Goal: Task Accomplishment & Management: Complete application form

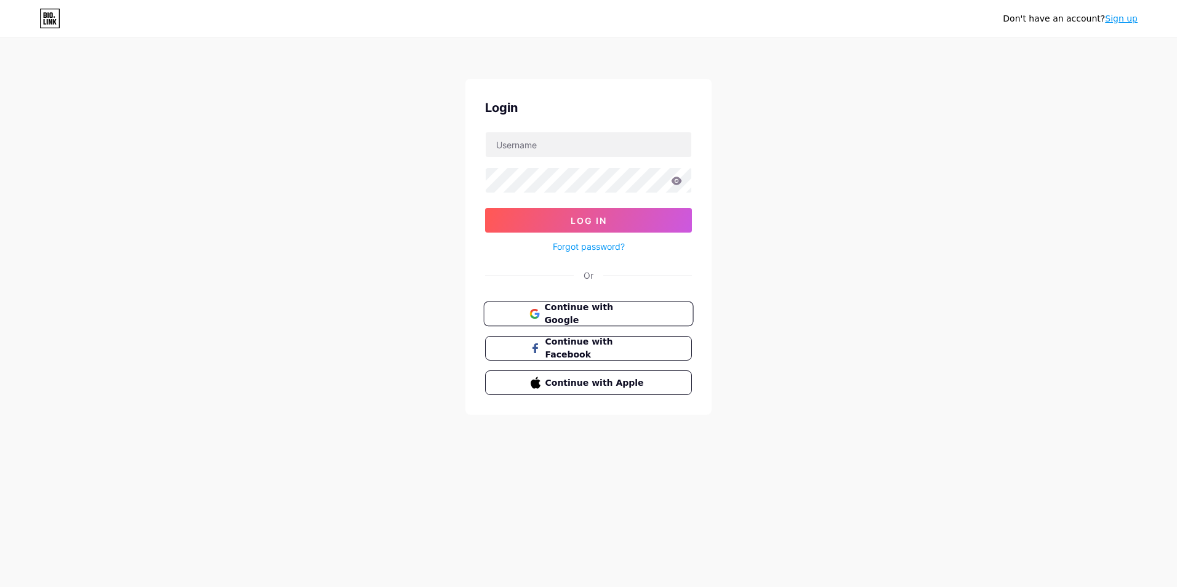
click at [571, 308] on span "Continue with Google" at bounding box center [595, 314] width 103 height 26
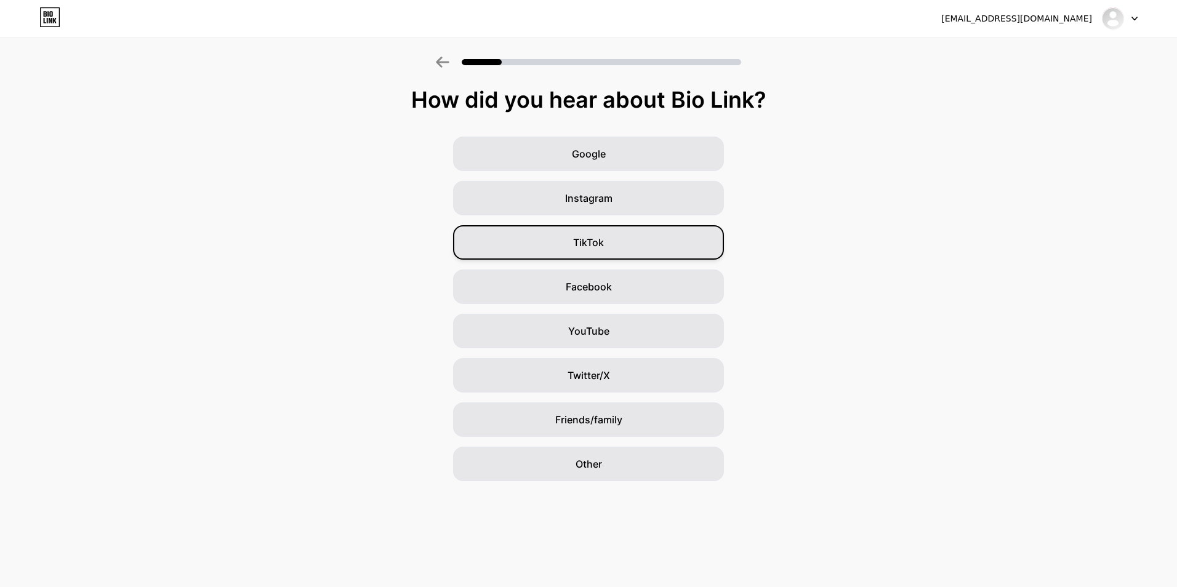
click at [613, 250] on div "TikTok" at bounding box center [588, 242] width 271 height 34
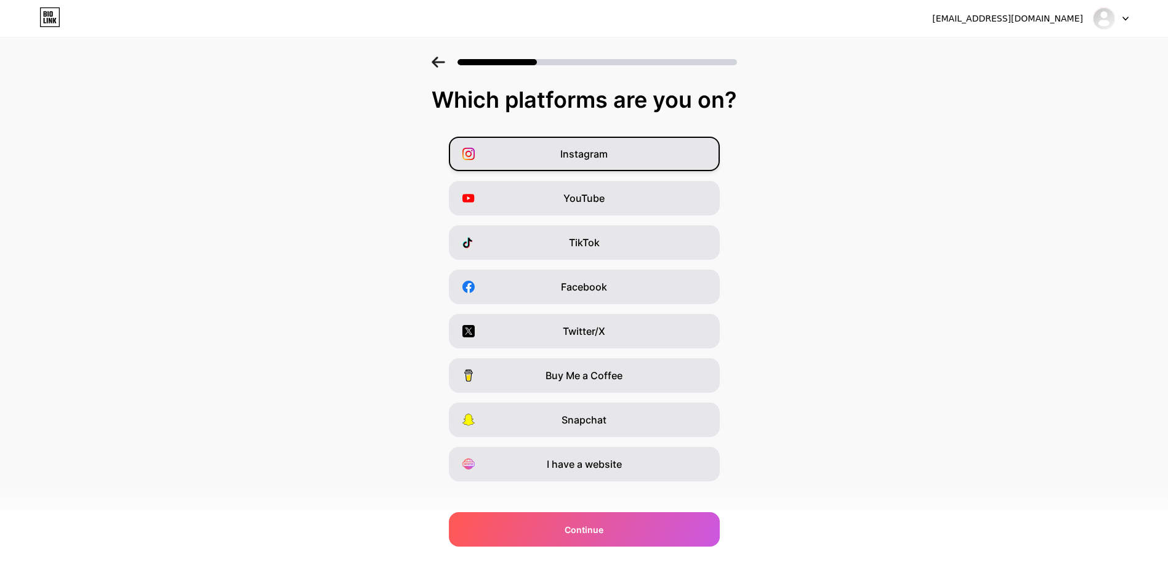
click at [592, 148] on span "Instagram" at bounding box center [583, 154] width 47 height 15
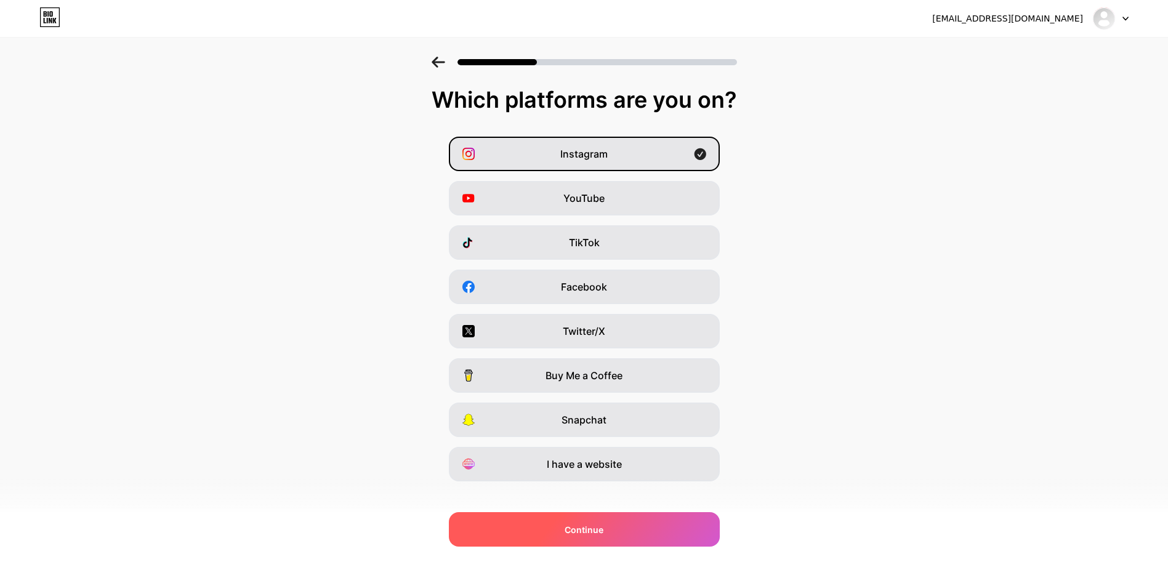
click at [582, 523] on span "Continue" at bounding box center [583, 529] width 39 height 13
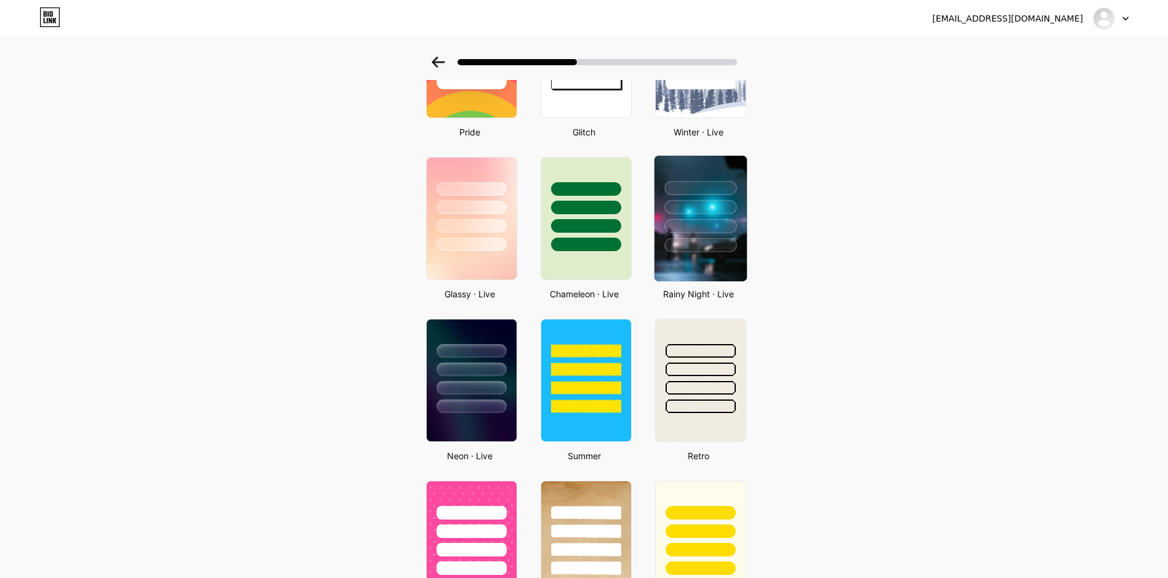
scroll to position [308, 0]
click at [695, 228] on div at bounding box center [700, 226] width 72 height 14
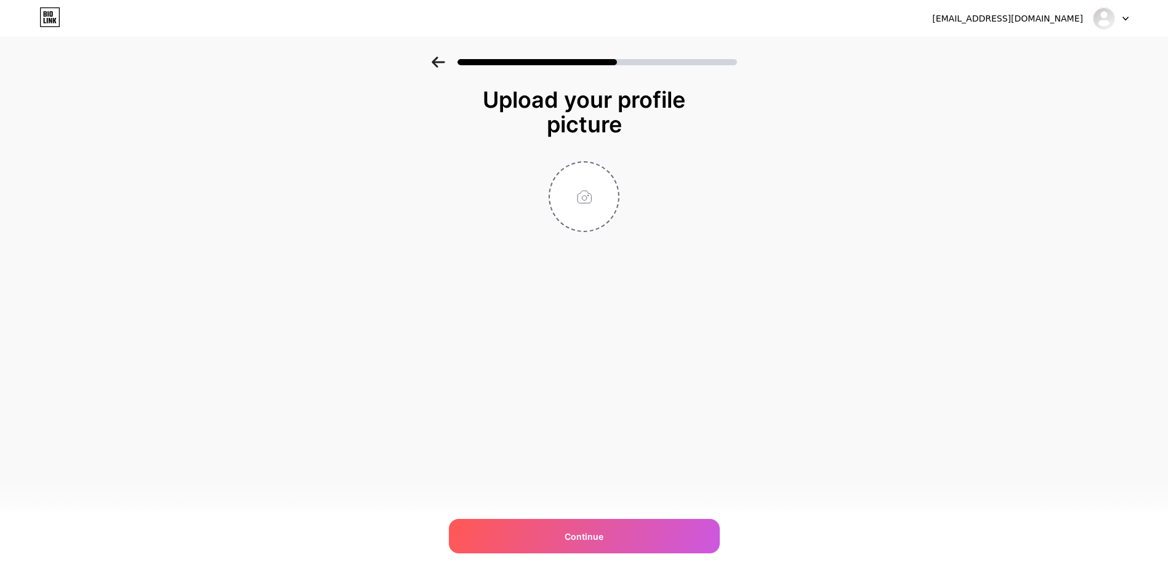
scroll to position [0, 0]
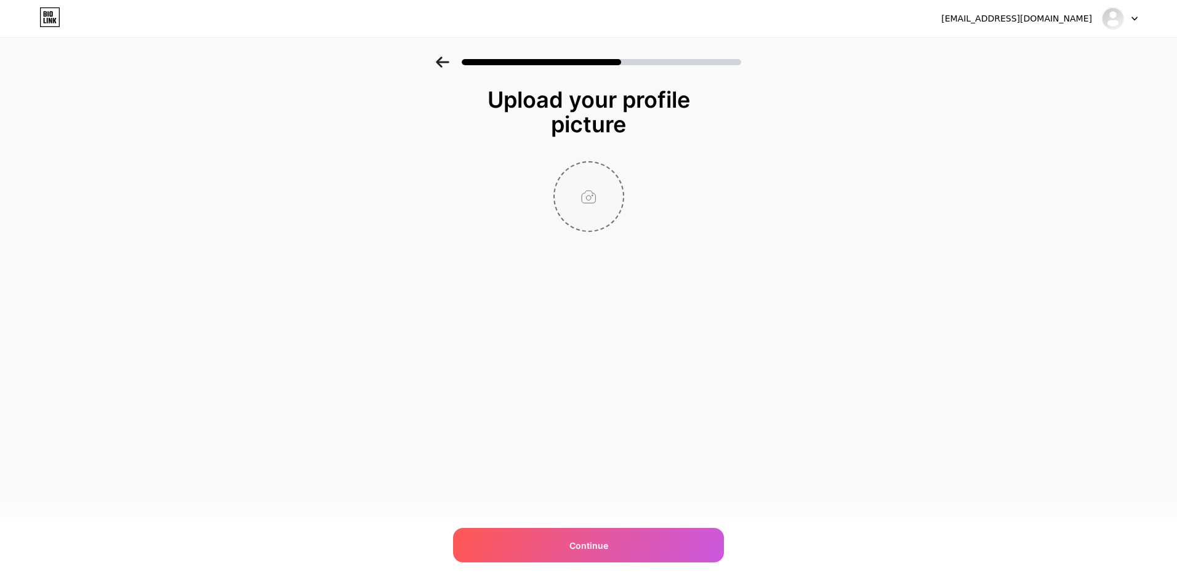
click at [593, 213] on input "file" at bounding box center [589, 197] width 68 height 68
type input "C:\fakepath\bitbun.png"
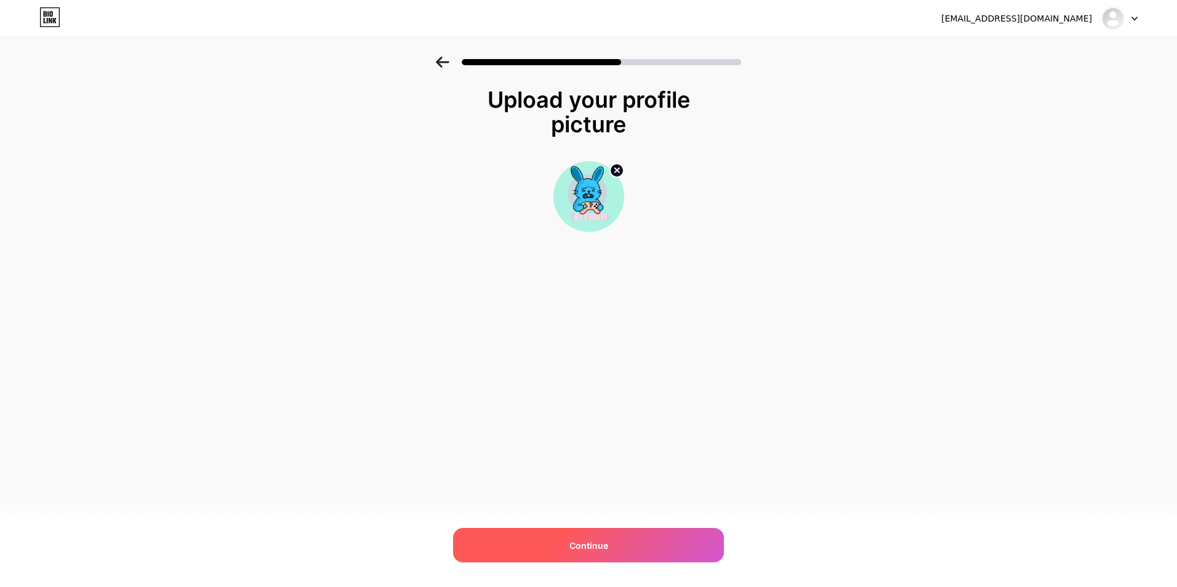
click at [620, 545] on div "Continue" at bounding box center [588, 545] width 271 height 34
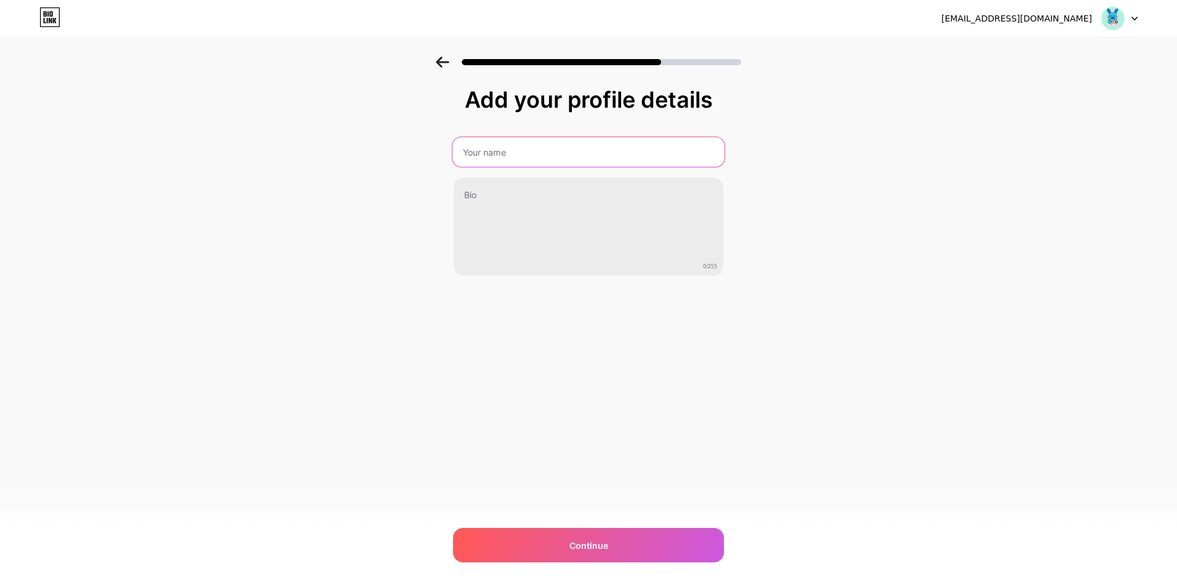
click at [544, 159] on input "text" at bounding box center [588, 152] width 272 height 30
click at [512, 142] on input "text" at bounding box center [588, 152] width 272 height 30
click at [570, 158] on input "text" at bounding box center [588, 152] width 272 height 30
paste input "BitBun"
type input "BitBun"
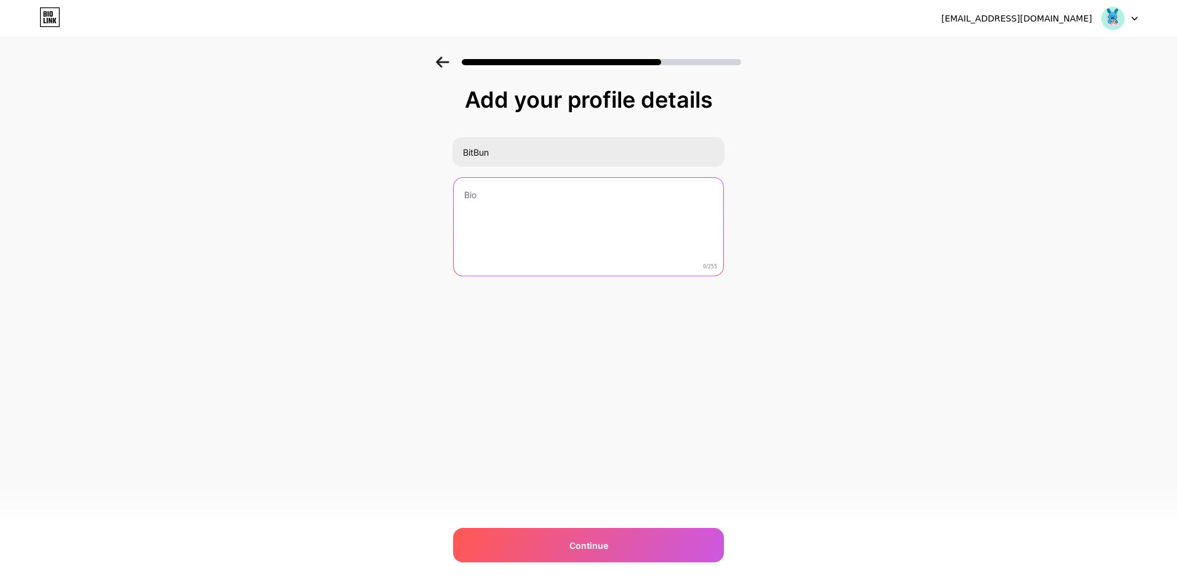
click at [481, 239] on textarea at bounding box center [589, 227] width 270 height 99
click at [516, 215] on textarea "To enrich screen reader interactions, please activate Accessibility in Grammarl…" at bounding box center [588, 227] width 272 height 100
paste textarea "Soy leísta, no me juzgues por ello. Soy el no muerto con alas que juzga tu outf…"
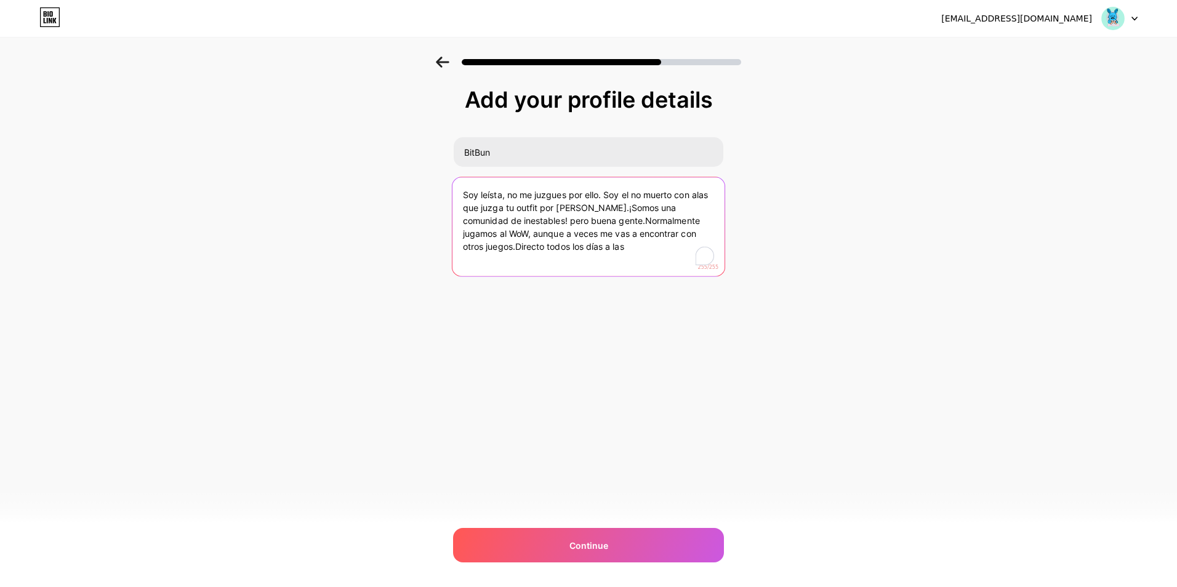
click at [596, 209] on textarea "Soy leísta, no me juzgues por ello. Soy el no muerto con alas que juzga tu outf…" at bounding box center [588, 227] width 272 height 100
drag, startPoint x: 625, startPoint y: 252, endPoint x: 587, endPoint y: 223, distance: 47.9
click at [587, 223] on textarea "Soy leísta, no me juzgues por ello. Soy el no muerto con alas que juzga tu outf…" at bounding box center [588, 227] width 272 height 100
click at [597, 209] on textarea "Soy leísta, no me juzgues por ello. Soy el no muerto con alas que juzga tu outf…" at bounding box center [588, 227] width 272 height 100
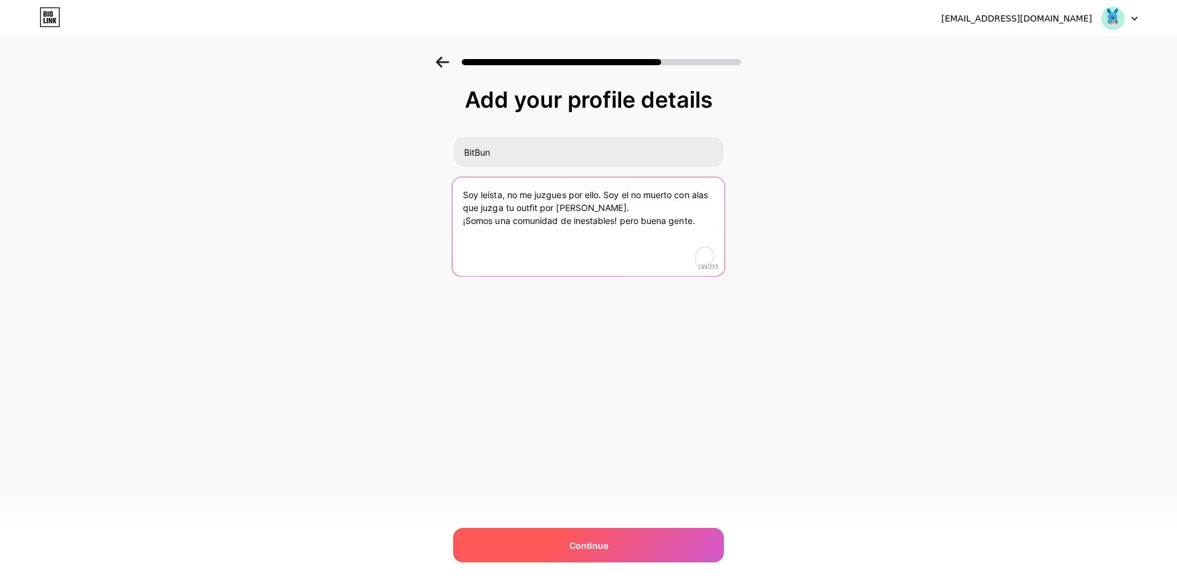
type textarea "Soy leísta, no me juzgues por ello. Soy el no muerto con alas que juzga tu outf…"
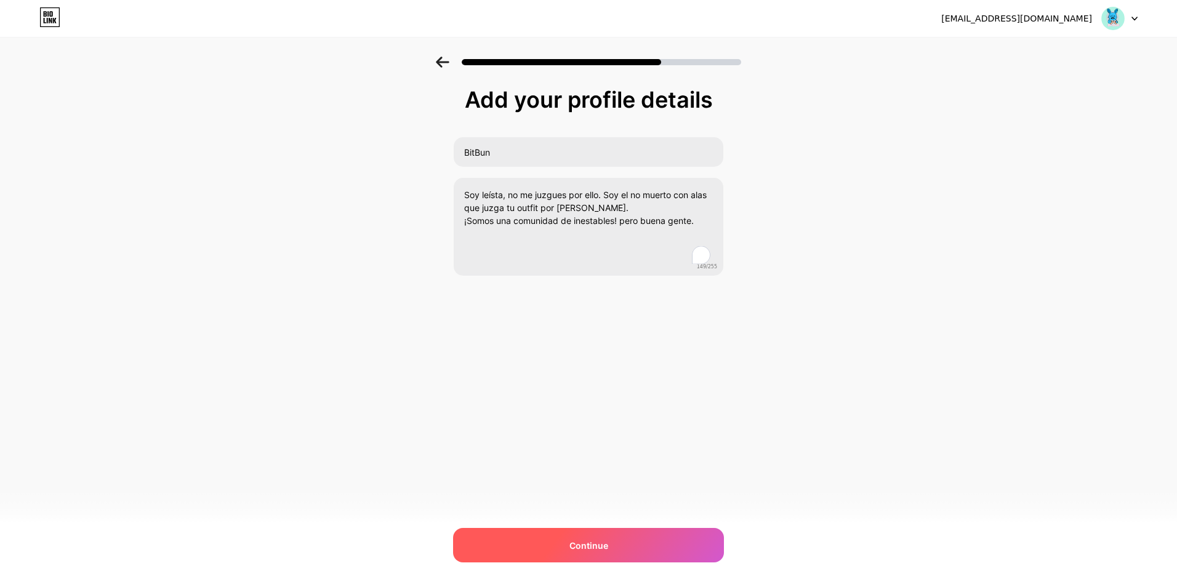
click at [609, 545] on div "Continue" at bounding box center [588, 545] width 271 height 34
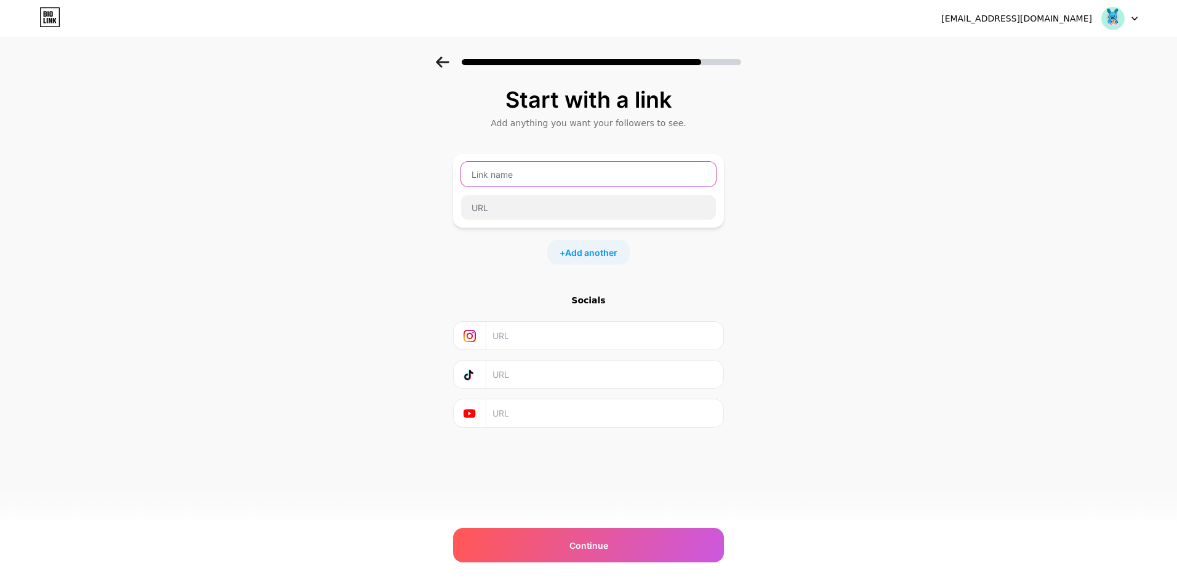
click at [546, 169] on input "text" at bounding box center [588, 174] width 255 height 25
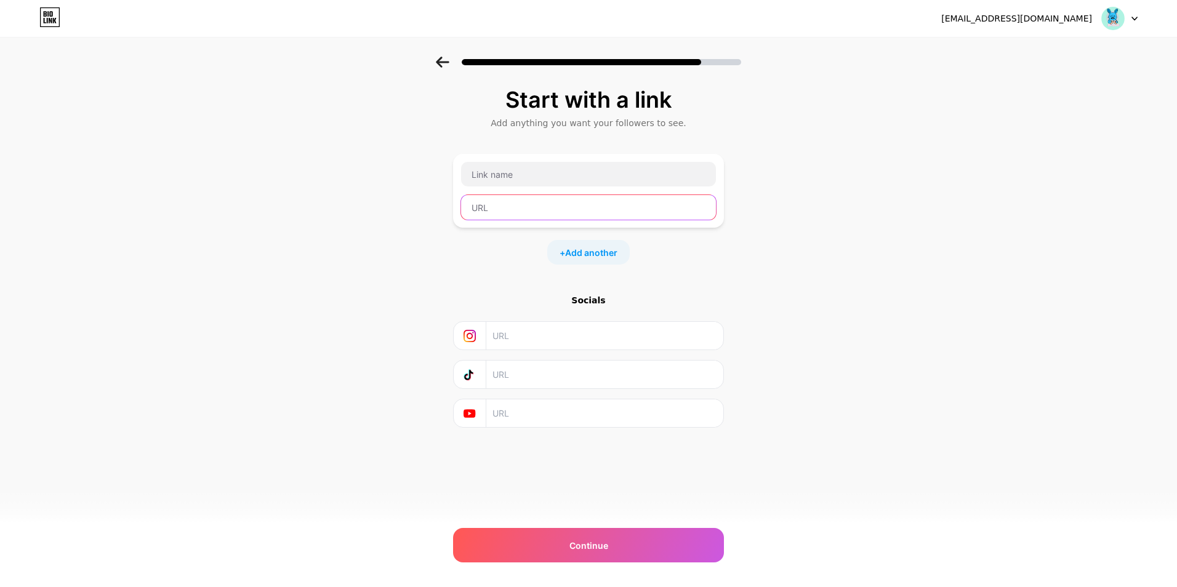
click at [593, 211] on input "text" at bounding box center [588, 207] width 255 height 25
paste input "https://discord.gg/6ctCxHTkuC"
type input "https://discord.gg/6ctCxHTkuC"
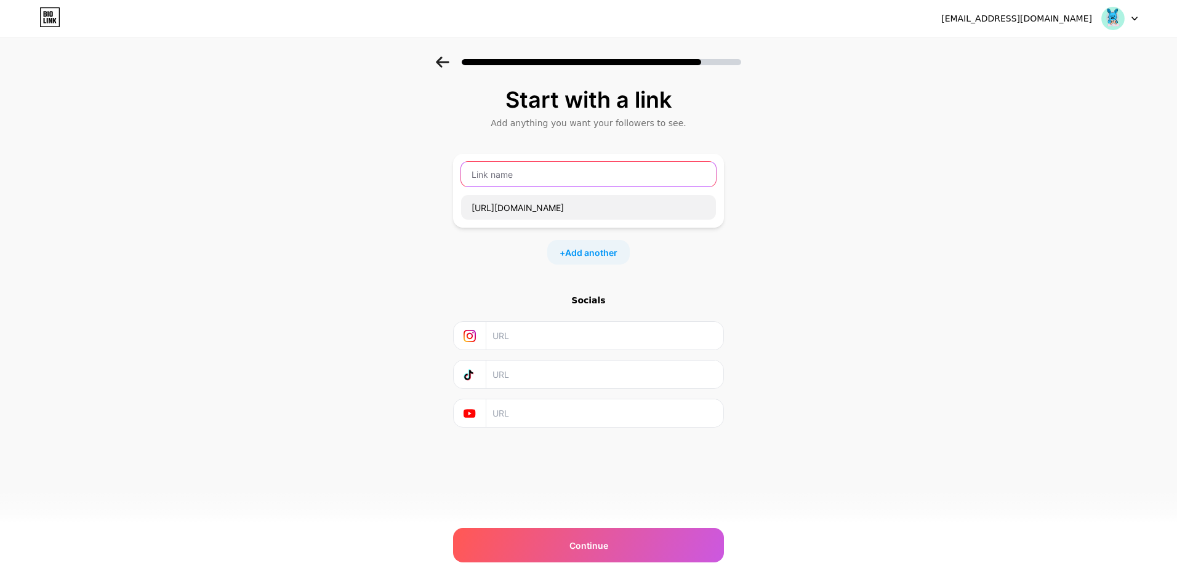
click at [521, 177] on input "text" at bounding box center [588, 174] width 255 height 25
type input "Discord"
click at [813, 277] on div "Start with a link Add anything you want your followers to see. Discord https://…" at bounding box center [588, 273] width 1177 height 433
click at [615, 257] on span "Add another" at bounding box center [591, 252] width 52 height 13
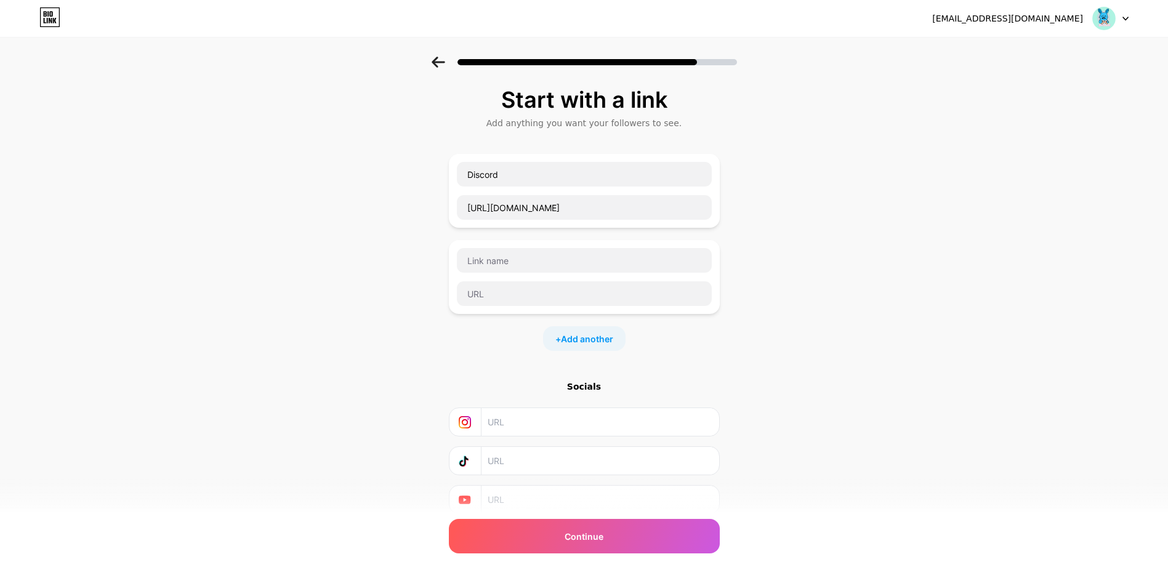
click at [573, 435] on input "text" at bounding box center [599, 422] width 223 height 28
click at [526, 257] on input "text" at bounding box center [584, 260] width 255 height 25
click at [589, 292] on input "text" at bounding box center [584, 293] width 255 height 25
drag, startPoint x: 553, startPoint y: 441, endPoint x: 552, endPoint y: 449, distance: 7.5
click at [553, 444] on div "Socials" at bounding box center [584, 447] width 271 height 134
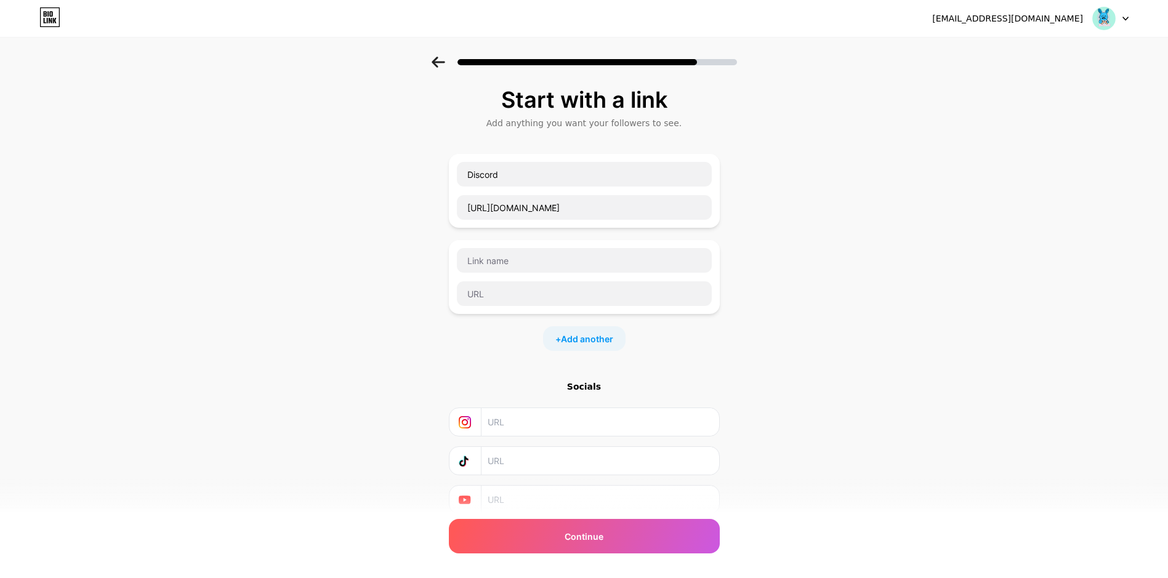
click at [552, 456] on input "text" at bounding box center [599, 461] width 223 height 28
paste input "https://www.tiktok.com/@bitbunn"
type input "https://www.tiktok.com/@bitbunn"
click at [588, 259] on input "text" at bounding box center [584, 260] width 255 height 25
type input "twitch"
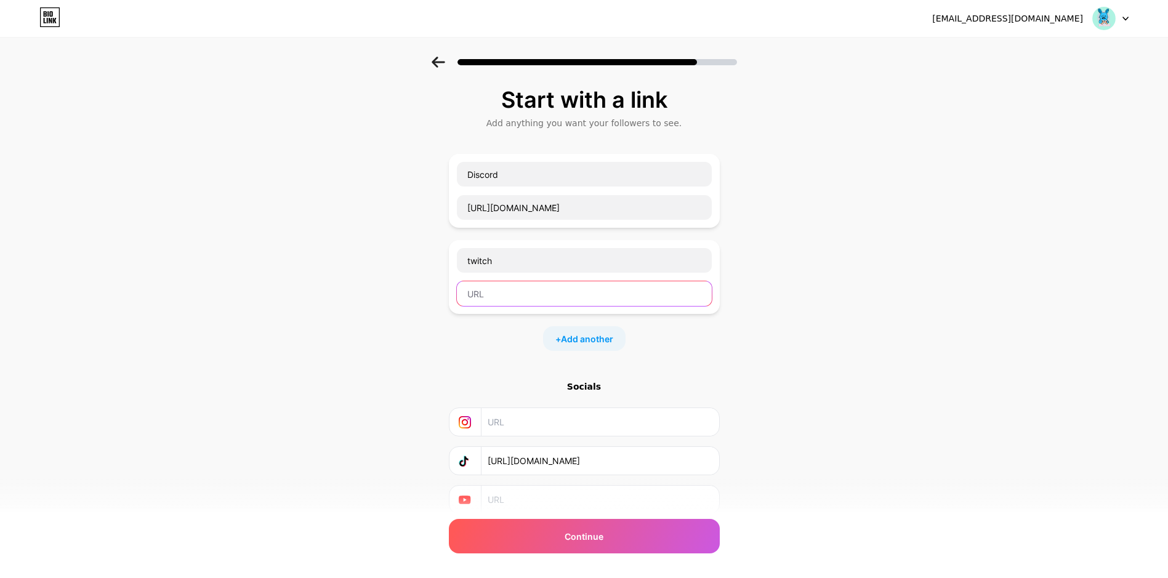
click at [599, 295] on input "text" at bounding box center [584, 293] width 255 height 25
paste input "https://www.twitch.tv/bitbunn"
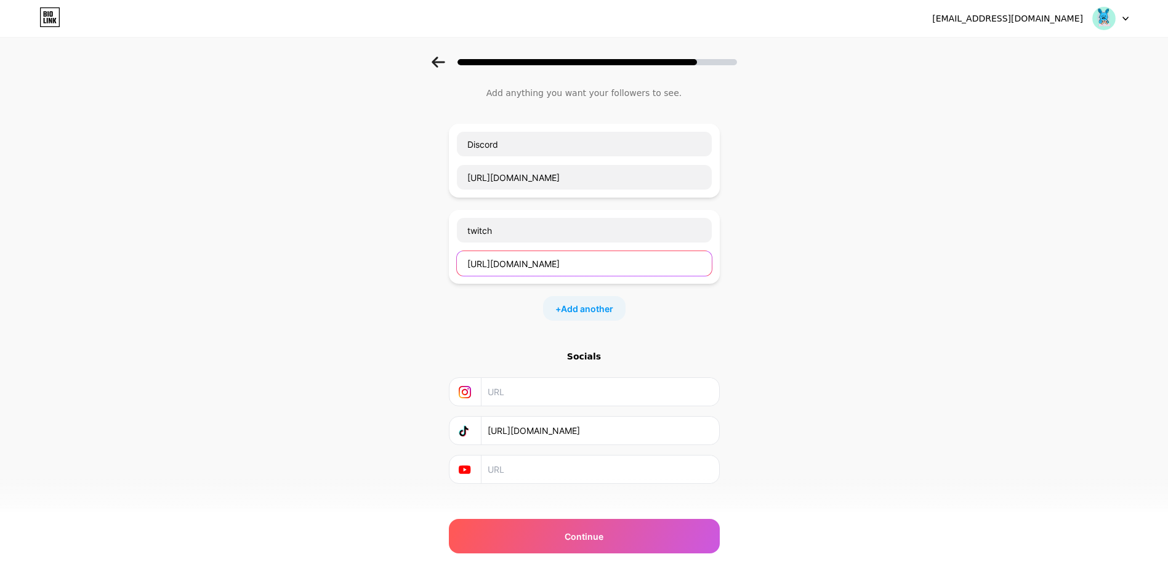
scroll to position [47, 0]
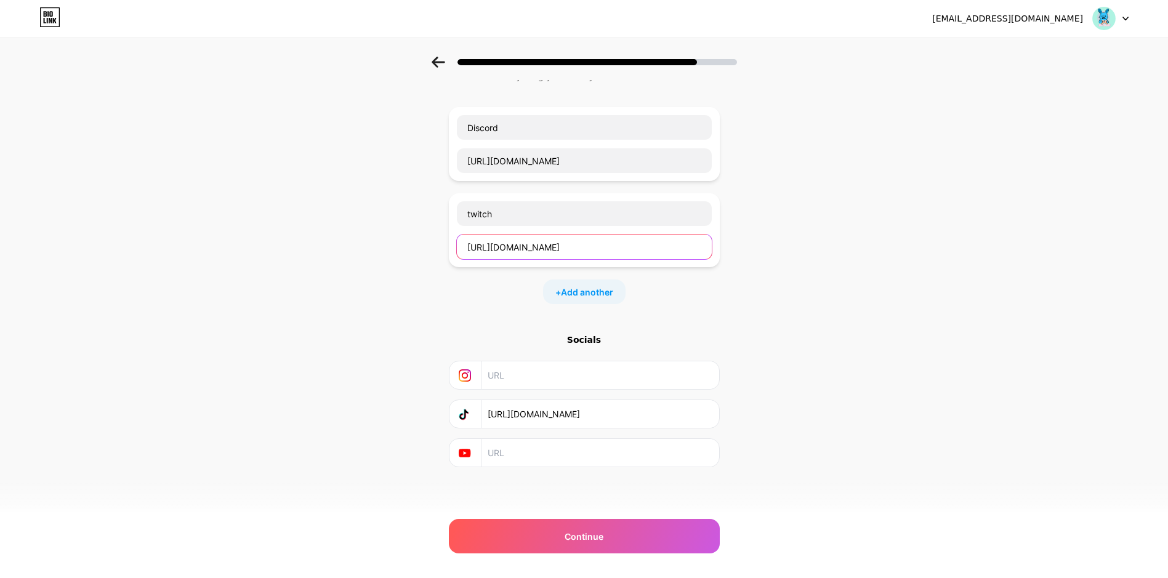
type input "https://www.twitch.tv/bitbunn"
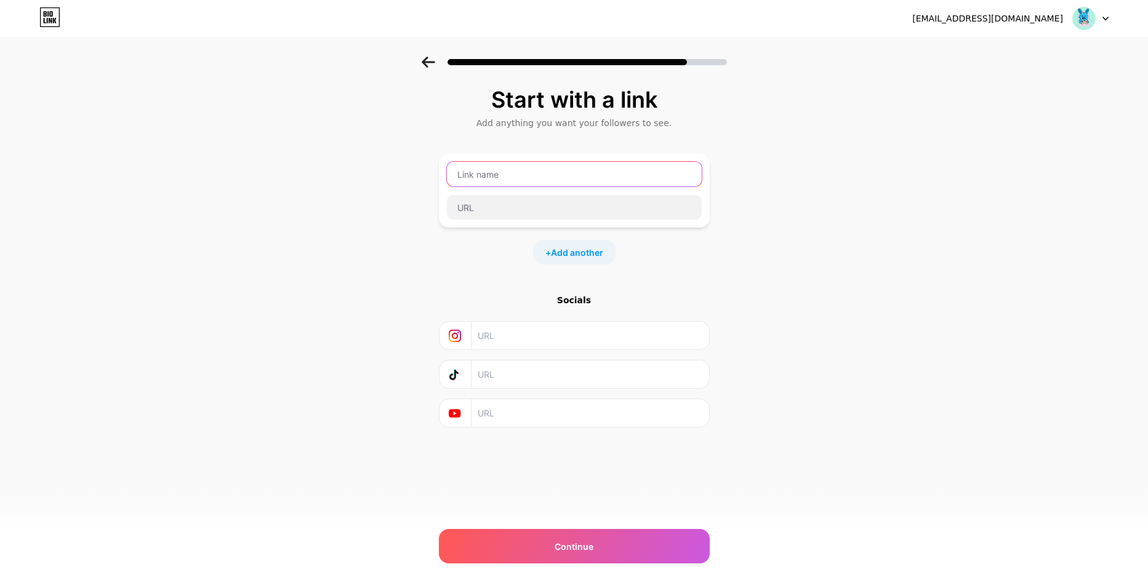
click at [505, 176] on input "text" at bounding box center [574, 174] width 255 height 25
click at [523, 403] on input "text" at bounding box center [589, 414] width 223 height 28
paste input "https://www.youtube.com/@BitBunn"
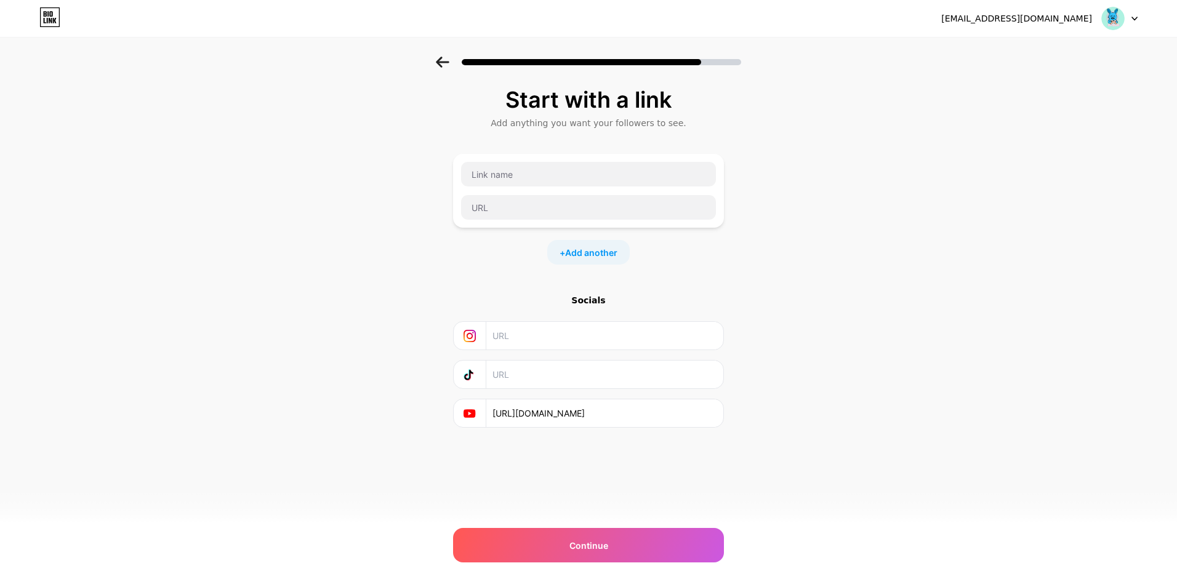
type input "https://www.youtube.com/@BitBunn"
click at [544, 382] on input "text" at bounding box center [603, 375] width 223 height 28
paste input "https://www.tiktok.com/foryou"
type input "https://www.tiktok.com/foryou"
click at [540, 332] on input "text" at bounding box center [603, 336] width 223 height 28
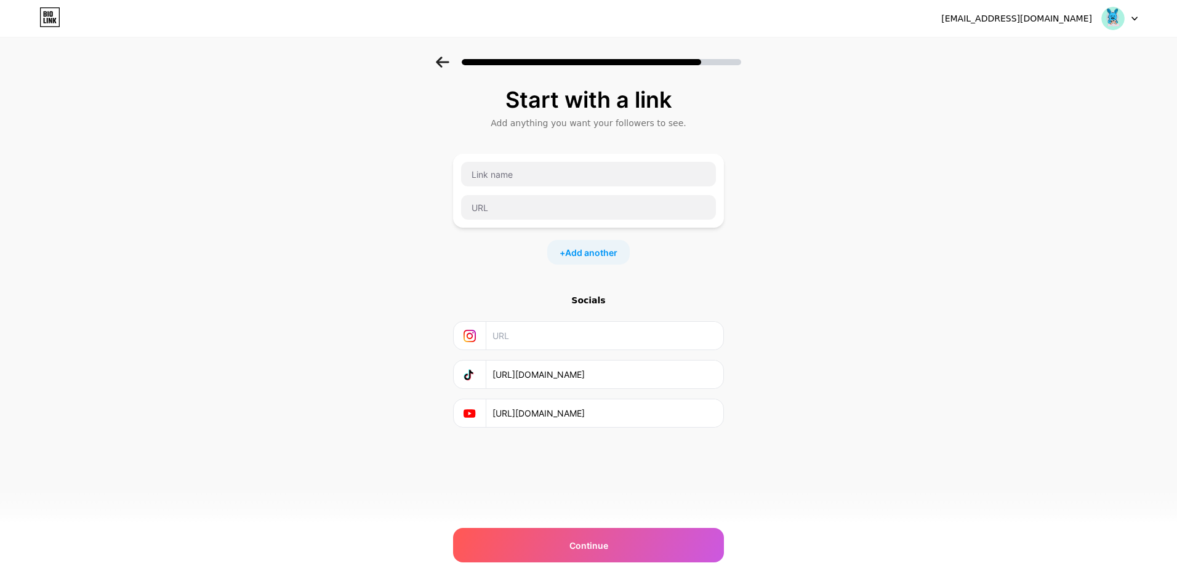
paste input "https://www.instagram.com/bitbunn_/"
click at [648, 342] on input "https://www.instagram.com/bitbunn_/" at bounding box center [603, 336] width 223 height 28
drag, startPoint x: 643, startPoint y: 342, endPoint x: 609, endPoint y: 339, distance: 33.9
click at [609, 339] on input "https://www.instagram.com/bitbunn_/" at bounding box center [603, 336] width 223 height 28
type input "https://www.instagram.com/bitbunn_/"
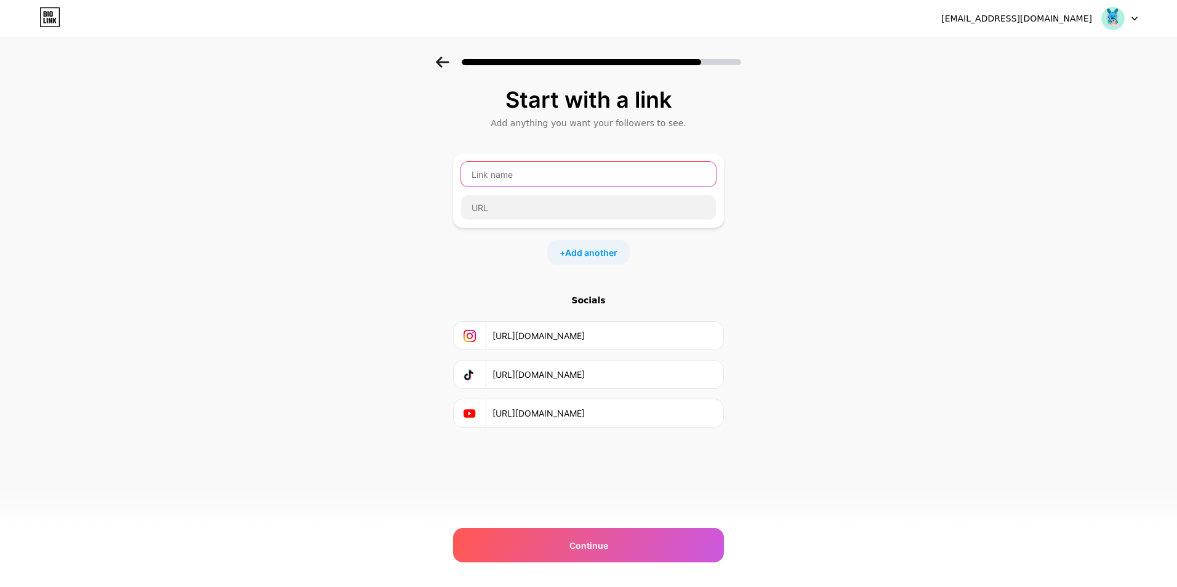
click at [545, 177] on input "text" at bounding box center [588, 174] width 255 height 25
type input "Twitter"
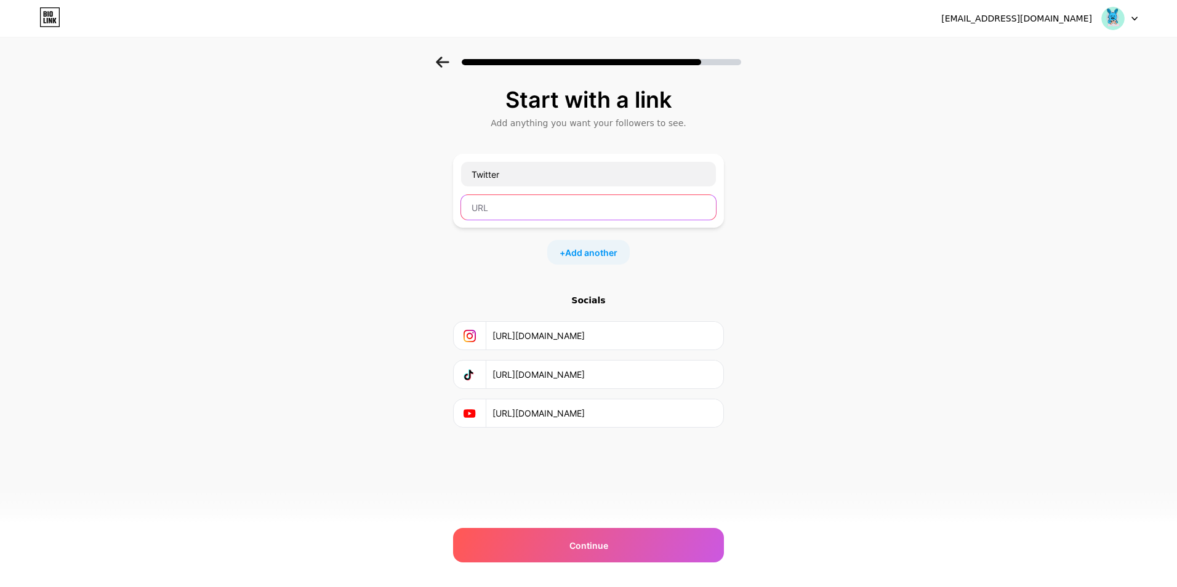
click at [526, 204] on input "text" at bounding box center [588, 207] width 255 height 25
paste input "https://x.com/bitbunn_"
type input "https://x.com/bitbunn_"
click at [575, 249] on span "Add another" at bounding box center [591, 252] width 52 height 13
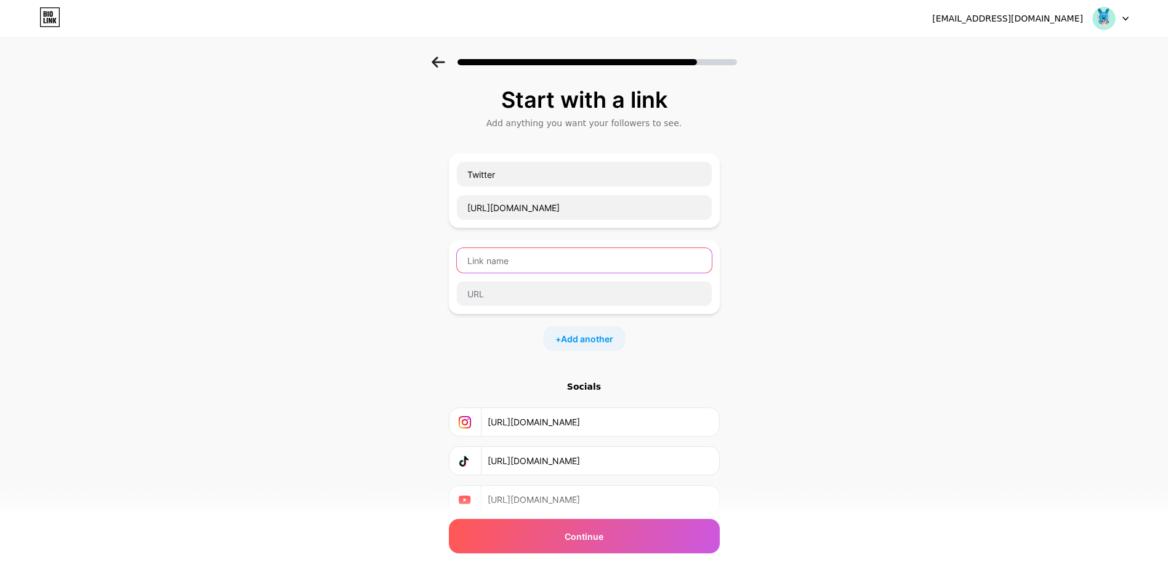
click at [547, 254] on input "text" at bounding box center [584, 260] width 255 height 25
type input "Twitch"
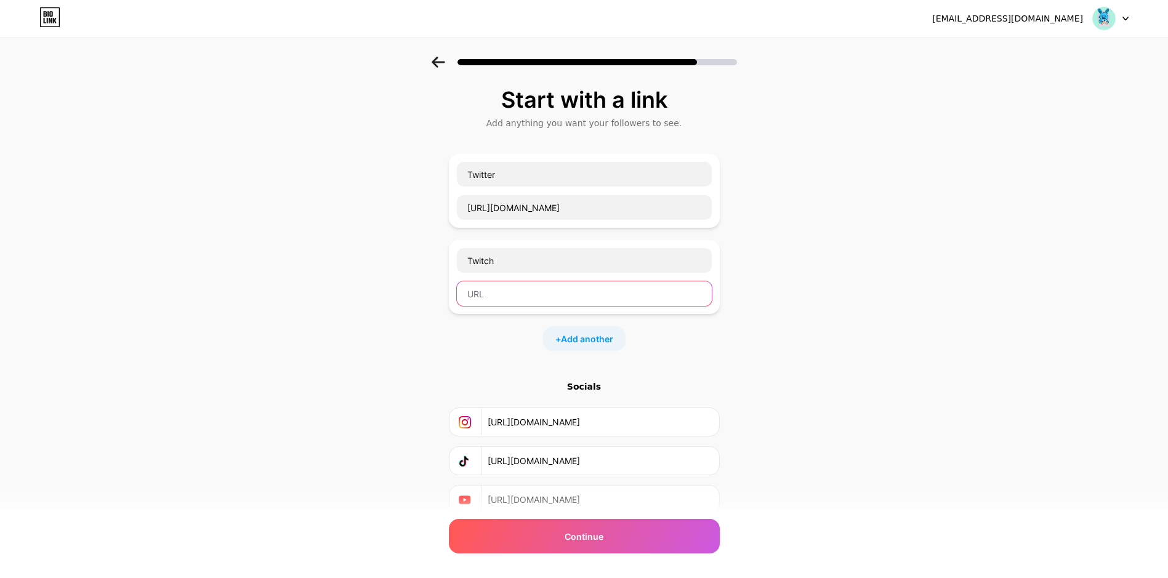
click at [518, 305] on input "text" at bounding box center [584, 293] width 255 height 25
paste input "https://www.twitch.tv/bitbunn"
type input "https://www.twitch.tv/bitbunn"
click at [613, 343] on span "Add another" at bounding box center [587, 338] width 52 height 13
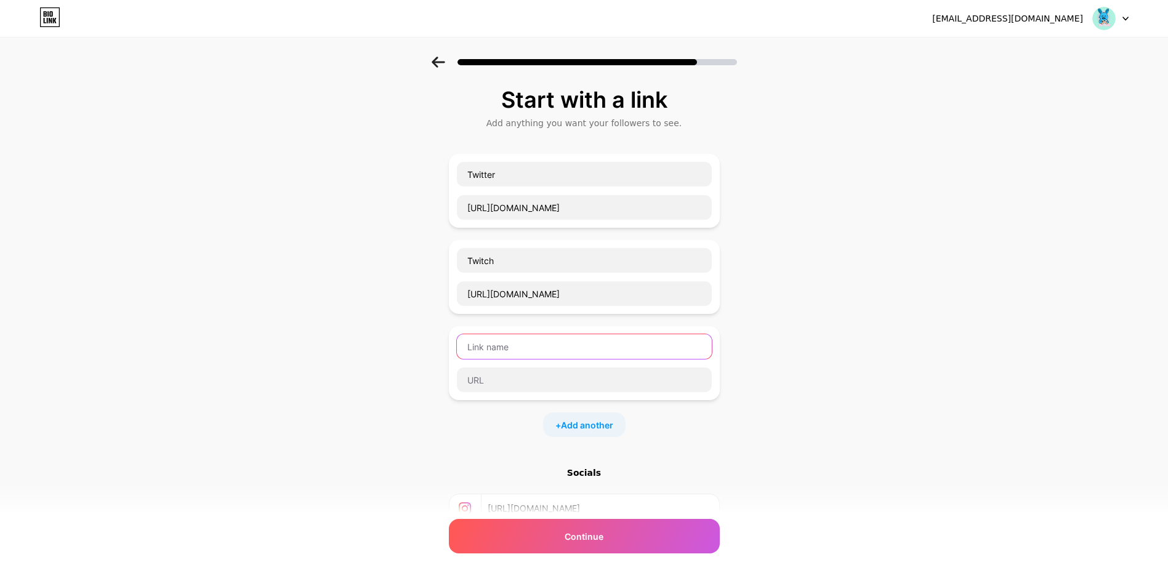
click at [525, 355] on input "text" at bounding box center [584, 346] width 255 height 25
type input "Discord"
click at [535, 372] on input "text" at bounding box center [584, 379] width 255 height 25
paste input "https://discord.gg/6ctCxHTkuC"
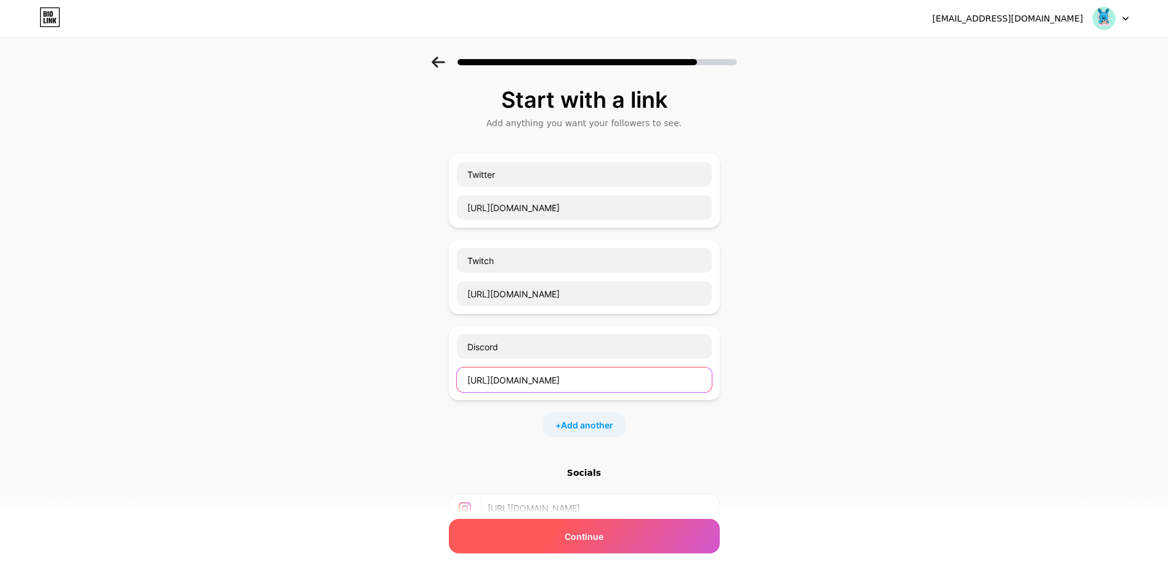
type input "https://discord.gg/6ctCxHTkuC"
click at [625, 545] on div "Continue" at bounding box center [584, 536] width 271 height 34
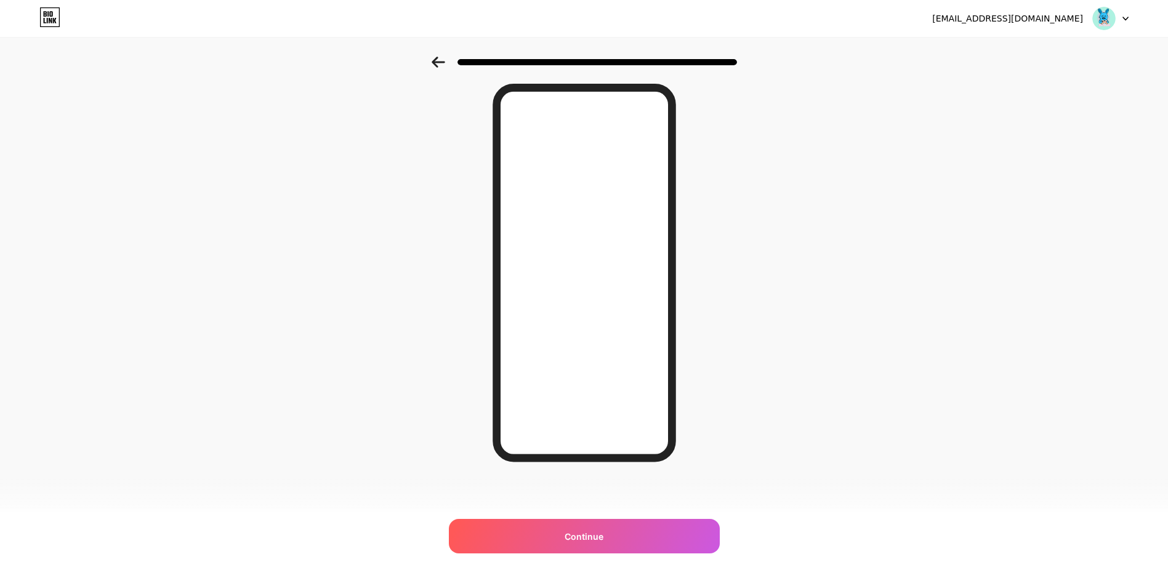
scroll to position [2, 0]
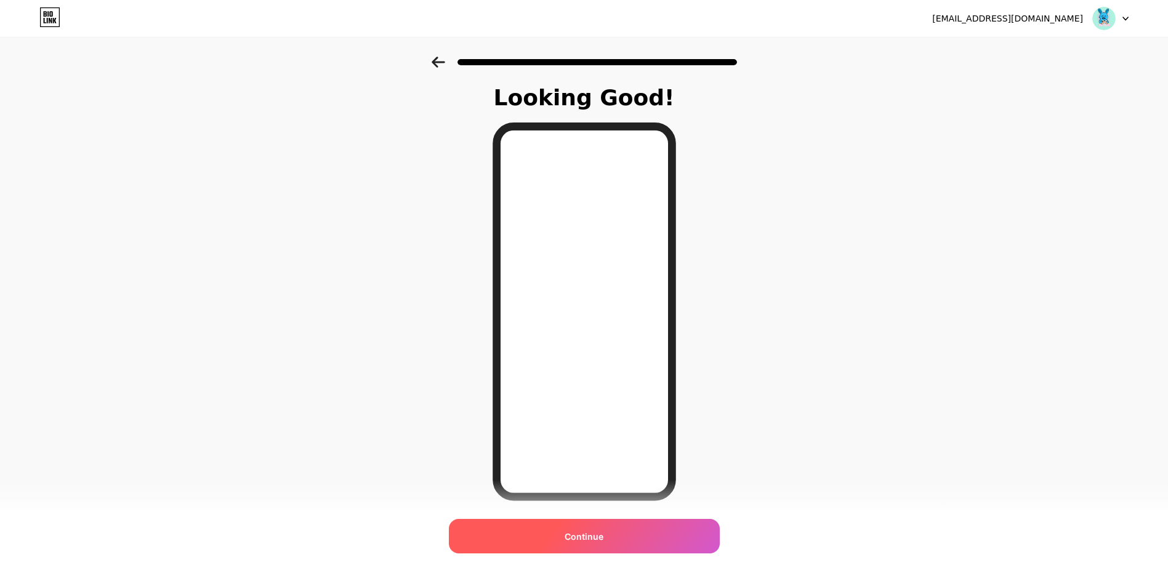
click at [610, 531] on div "Continue" at bounding box center [584, 536] width 271 height 34
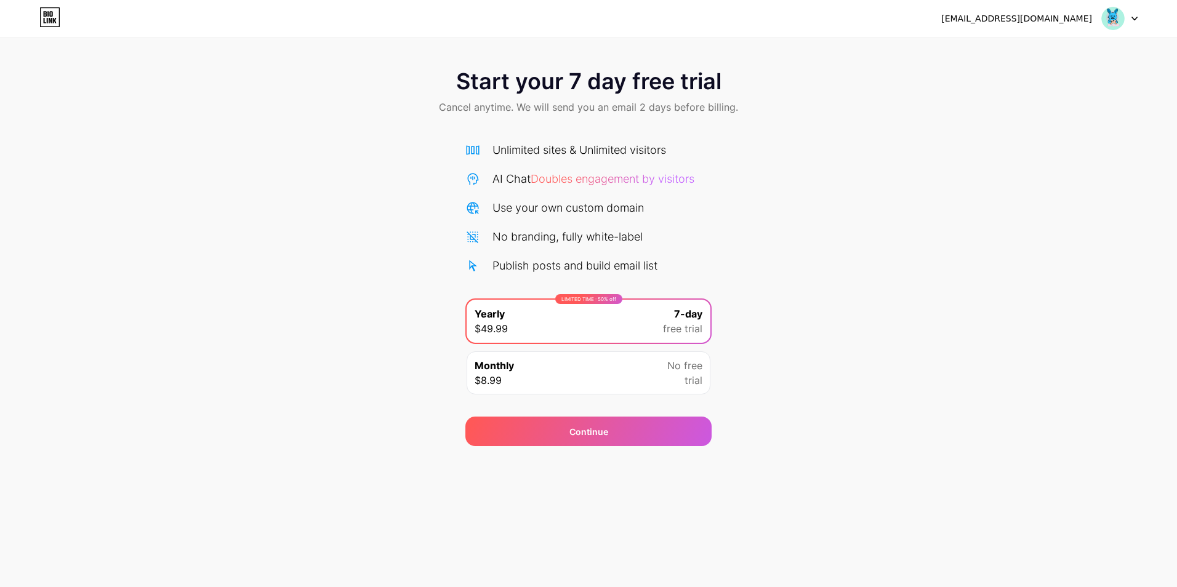
click at [377, 232] on div "Start your 7 day free trial Cancel anytime. We will send you an email 2 days be…" at bounding box center [588, 252] width 1177 height 390
click at [1122, 23] on img at bounding box center [1112, 18] width 23 height 23
click at [988, 151] on div "Start your 7 day free trial Cancel anytime. We will send you an email 2 days be…" at bounding box center [588, 252] width 1177 height 390
click at [539, 366] on div "Monthly $8.99 No free trial" at bounding box center [589, 372] width 244 height 43
click at [543, 322] on div "LIMITED TIME : 50% off Yearly $49.99 7-day free trial" at bounding box center [589, 321] width 244 height 43
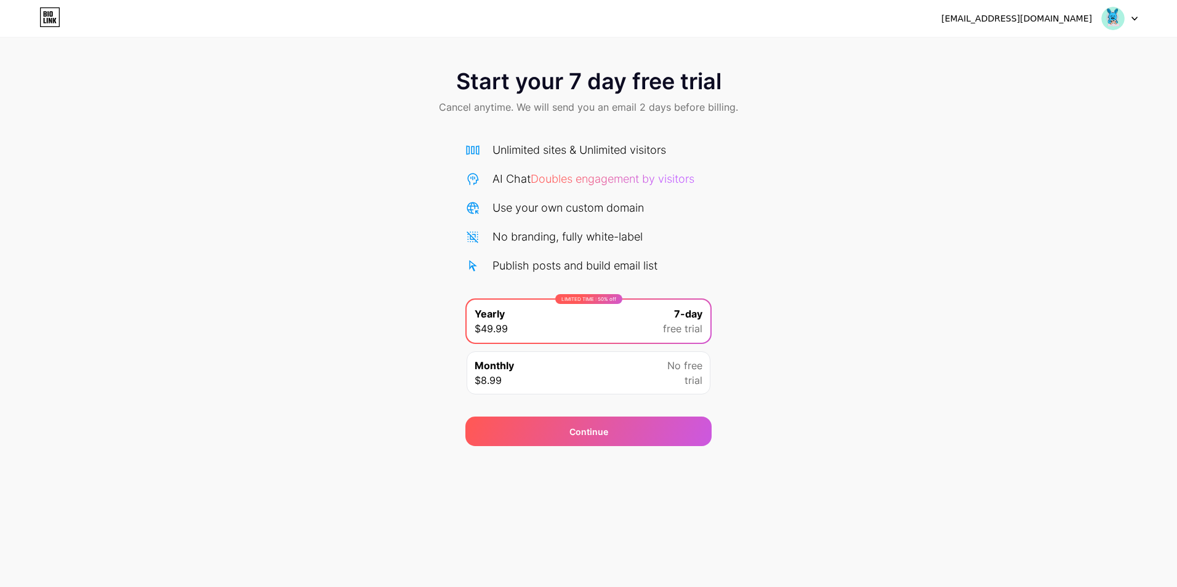
click at [588, 372] on div "Monthly $8.99 No free trial" at bounding box center [589, 372] width 244 height 43
click at [356, 193] on div "Start your 7 day free trial Cancel anytime. We will send you an email 2 days be…" at bounding box center [588, 252] width 1177 height 390
click at [57, 31] on div "[EMAIL_ADDRESS][DOMAIN_NAME] Logout" at bounding box center [588, 18] width 1177 height 37
click at [63, 22] on div "[EMAIL_ADDRESS][DOMAIN_NAME] Logout" at bounding box center [588, 18] width 1177 height 22
click at [60, 22] on icon at bounding box center [50, 17] width 19 height 19
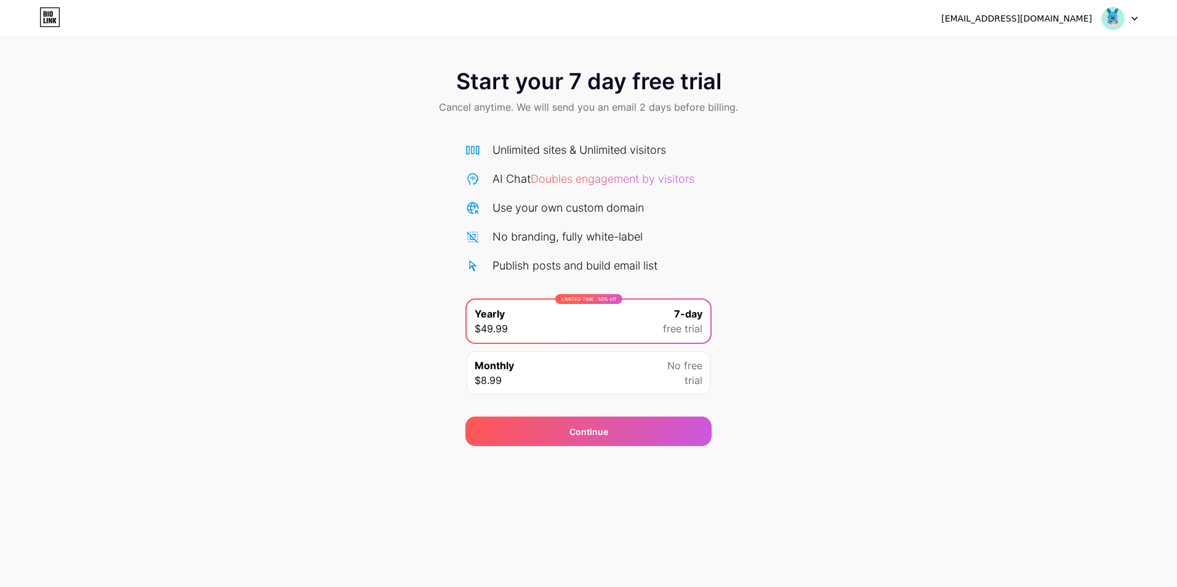
click at [1087, 23] on div "[EMAIL_ADDRESS][DOMAIN_NAME]" at bounding box center [1016, 18] width 151 height 13
drag, startPoint x: 1087, startPoint y: 23, endPoint x: 1126, endPoint y: 17, distance: 39.8
click at [1126, 17] on div at bounding box center [1120, 18] width 36 height 22
click at [1132, 18] on icon at bounding box center [1134, 19] width 6 height 4
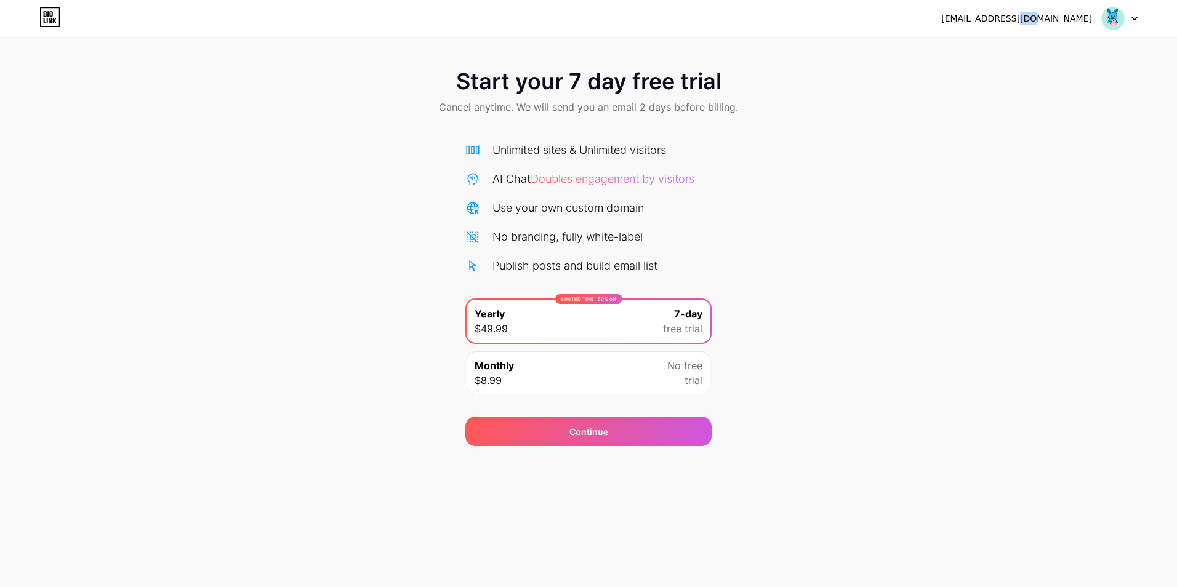
click at [1132, 18] on icon at bounding box center [1134, 19] width 6 height 4
drag, startPoint x: 1132, startPoint y: 18, endPoint x: 1104, endPoint y: 21, distance: 28.5
click at [1104, 21] on img at bounding box center [1112, 18] width 23 height 23
click at [1106, 20] on img at bounding box center [1112, 18] width 23 height 23
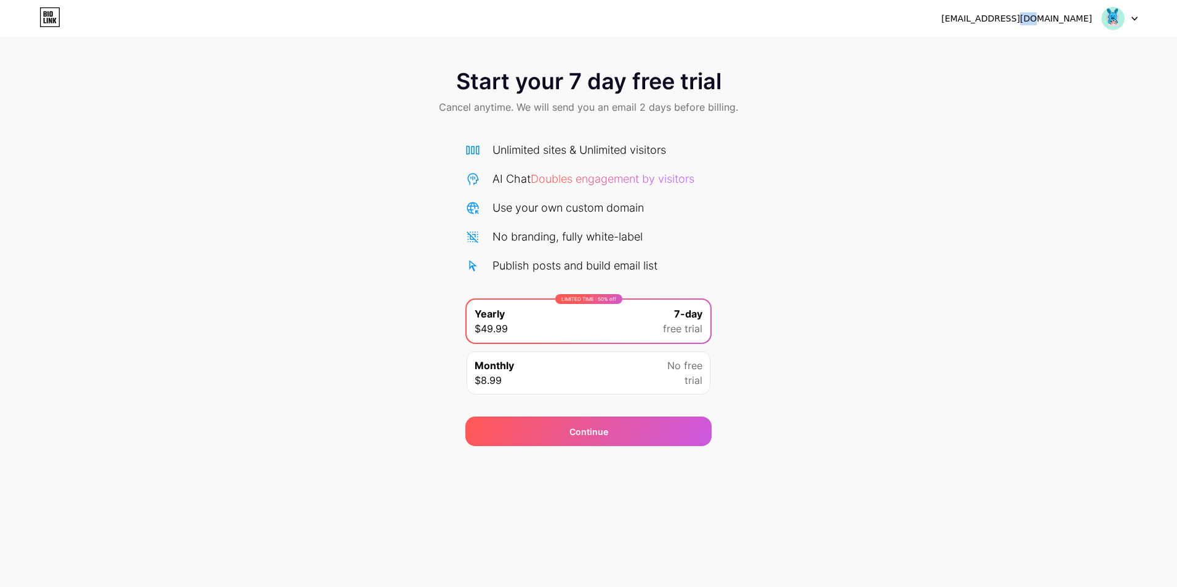
click at [1106, 20] on img at bounding box center [1112, 18] width 23 height 23
drag, startPoint x: 1106, startPoint y: 20, endPoint x: 728, endPoint y: 124, distance: 391.9
click at [728, 124] on div "Start your 7 day free trial Cancel anytime. We will send you an email 2 days be…" at bounding box center [588, 93] width 1177 height 73
click at [532, 168] on div "Unlimited sites & Unlimited visitors AI Chat Doubles engagement by visitors Use…" at bounding box center [588, 208] width 246 height 132
click at [63, 20] on div "[EMAIL_ADDRESS][DOMAIN_NAME] Logout" at bounding box center [588, 18] width 1177 height 22
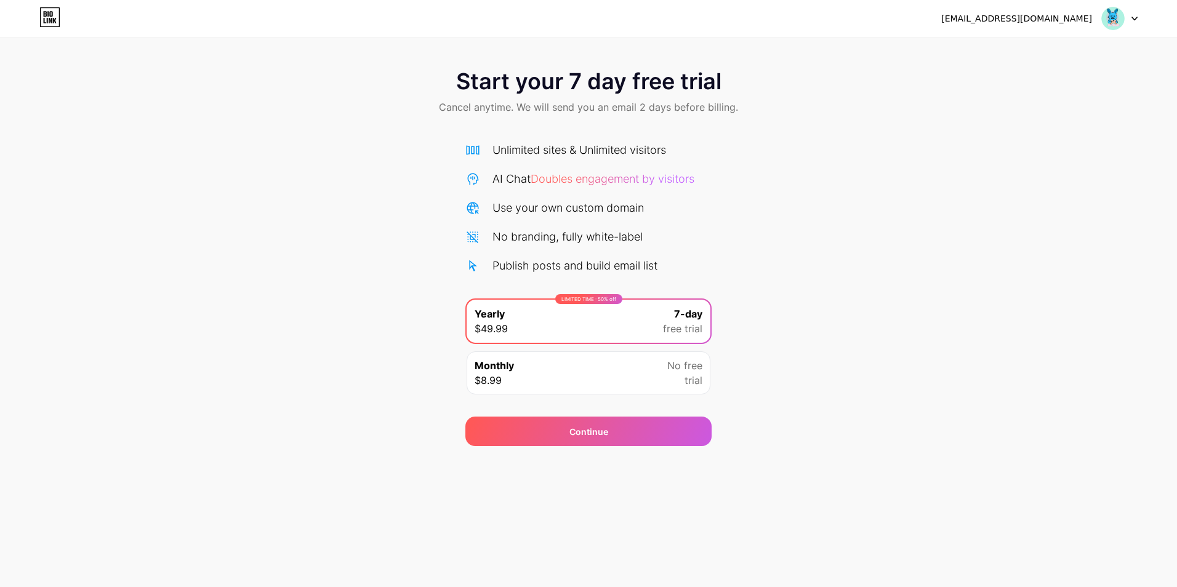
click at [54, 23] on icon at bounding box center [55, 21] width 4 height 6
click at [590, 427] on div "Continue" at bounding box center [588, 431] width 39 height 13
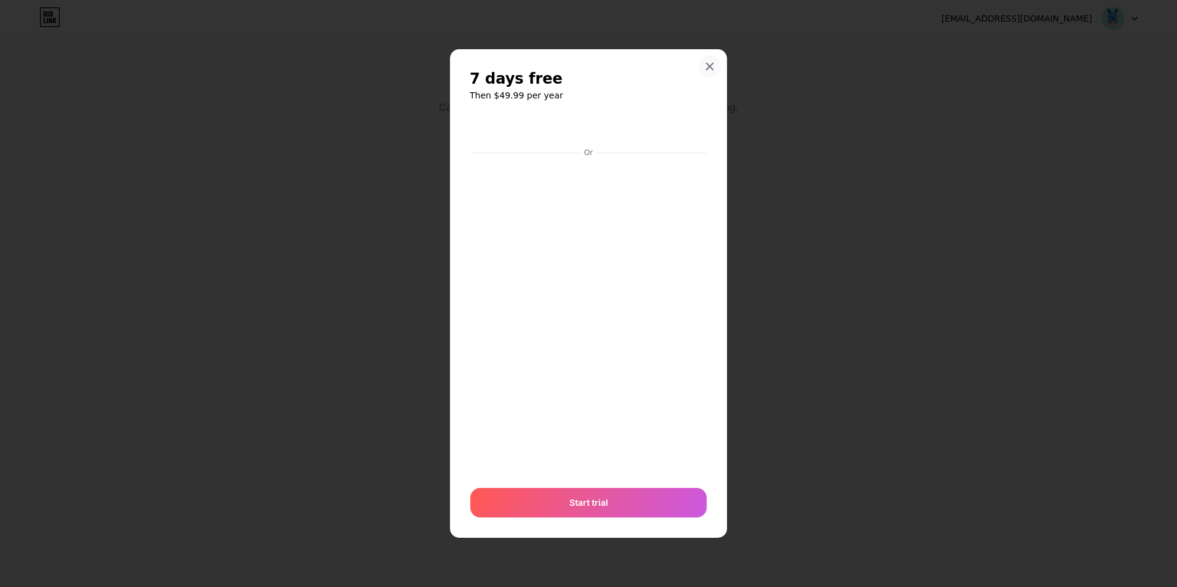
click at [717, 62] on div at bounding box center [710, 66] width 22 height 22
